Goal: Task Accomplishment & Management: Manage account settings

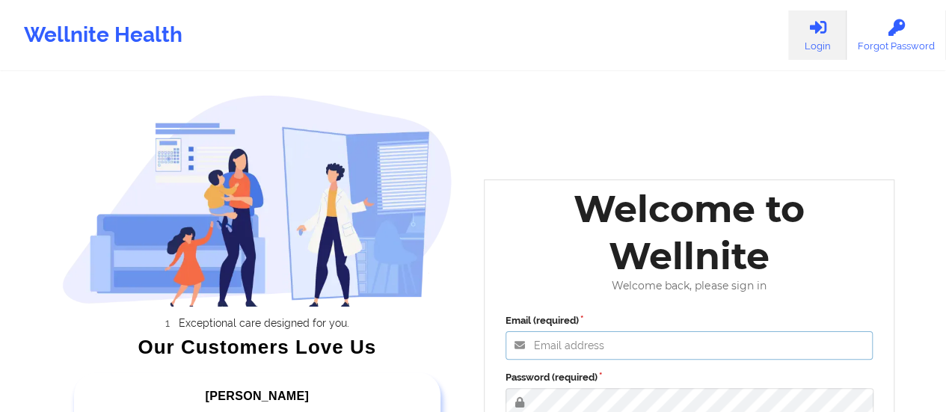
type input "[EMAIL_ADDRESS][DOMAIN_NAME]"
click at [582, 375] on label "Password (required)" at bounding box center [689, 377] width 368 height 15
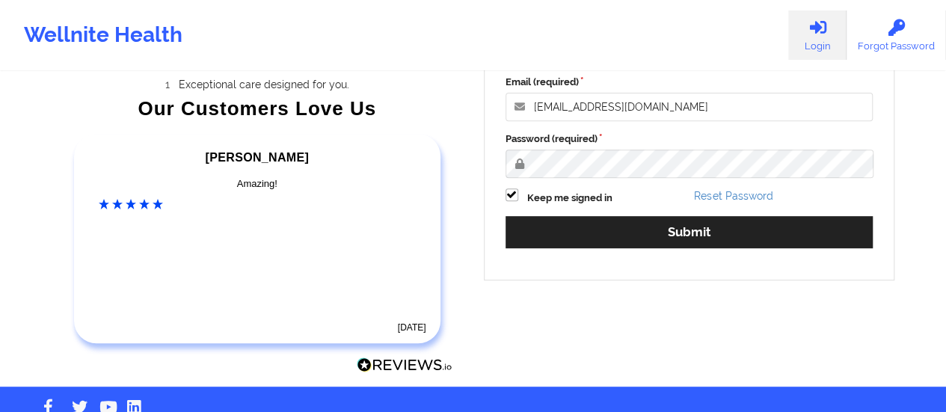
scroll to position [274, 0]
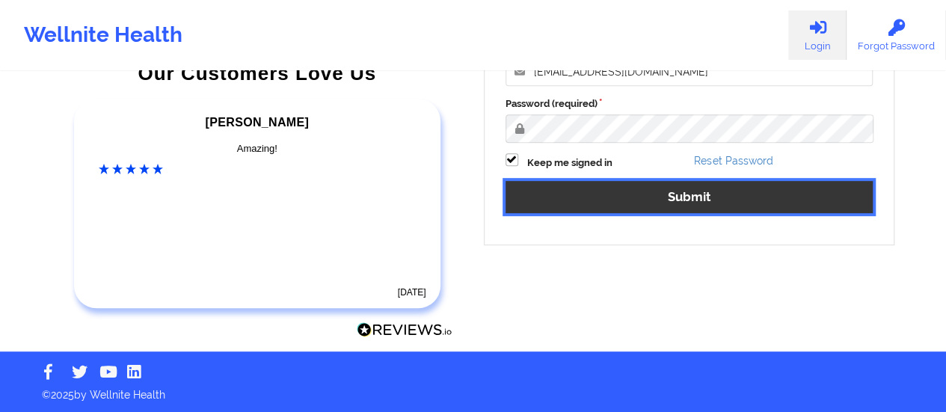
click at [665, 182] on button "Submit" at bounding box center [689, 197] width 368 height 32
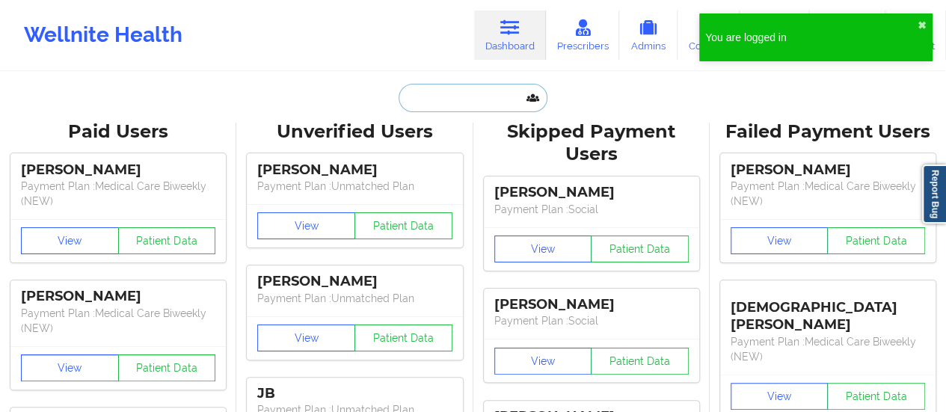
click at [448, 101] on input "text" at bounding box center [472, 98] width 148 height 28
paste input "[EMAIL_ADDRESS][DOMAIN_NAME]"
type input "[EMAIL_ADDRESS][DOMAIN_NAME]"
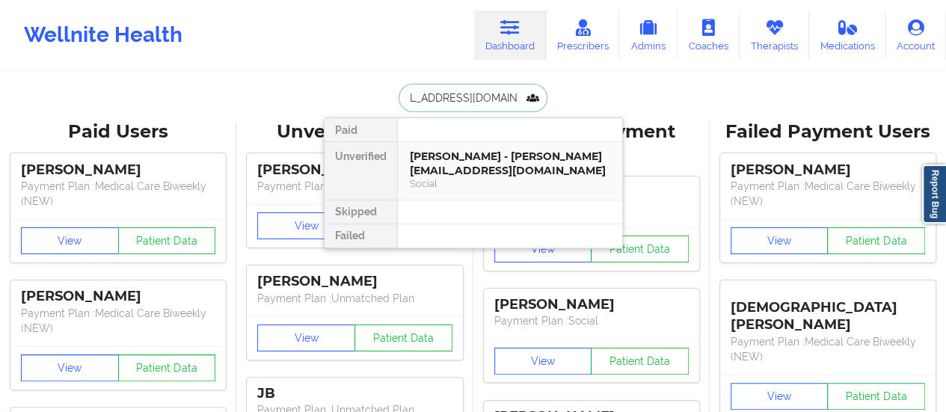
click at [444, 188] on div "Social" at bounding box center [510, 183] width 200 height 13
